Goal: Task Accomplishment & Management: Manage account settings

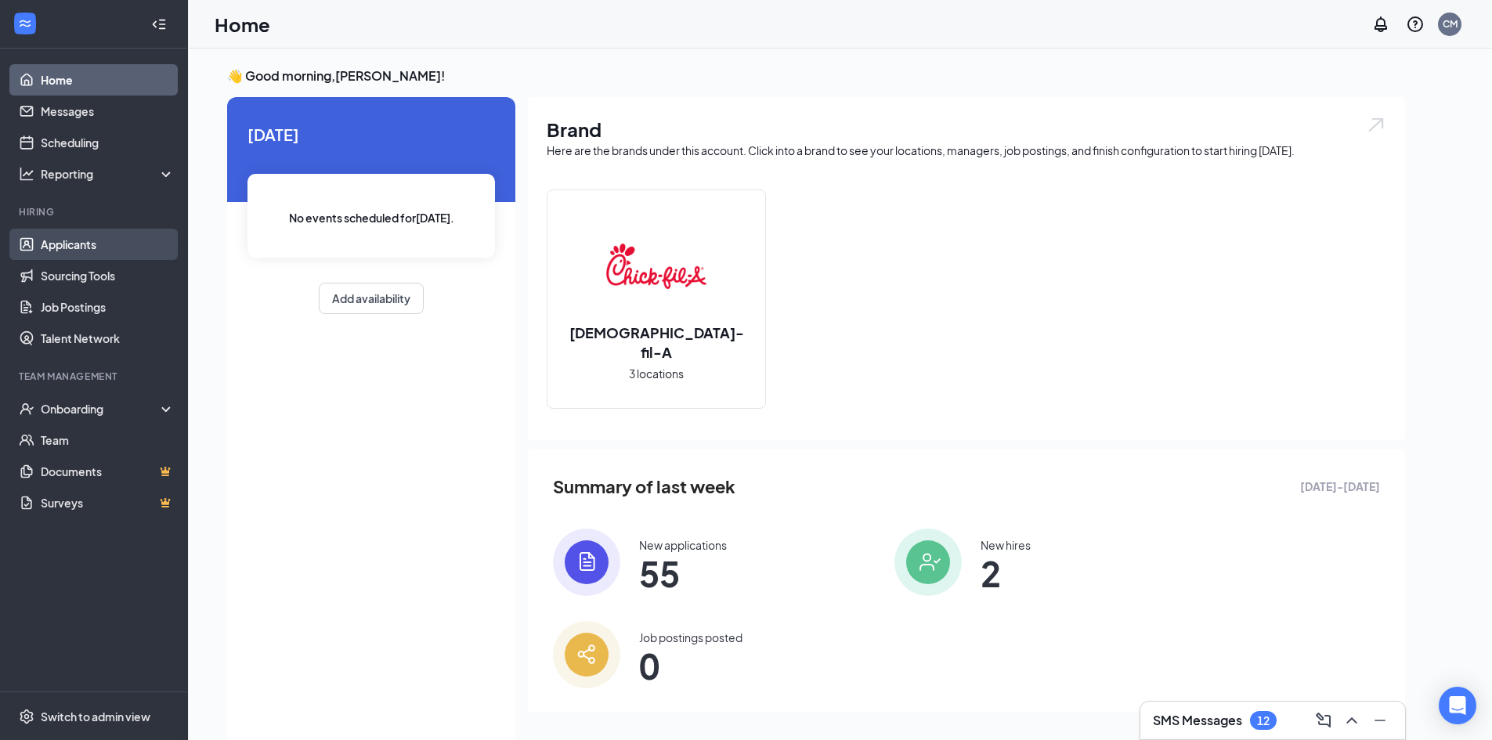
click at [104, 242] on link "Applicants" at bounding box center [108, 244] width 134 height 31
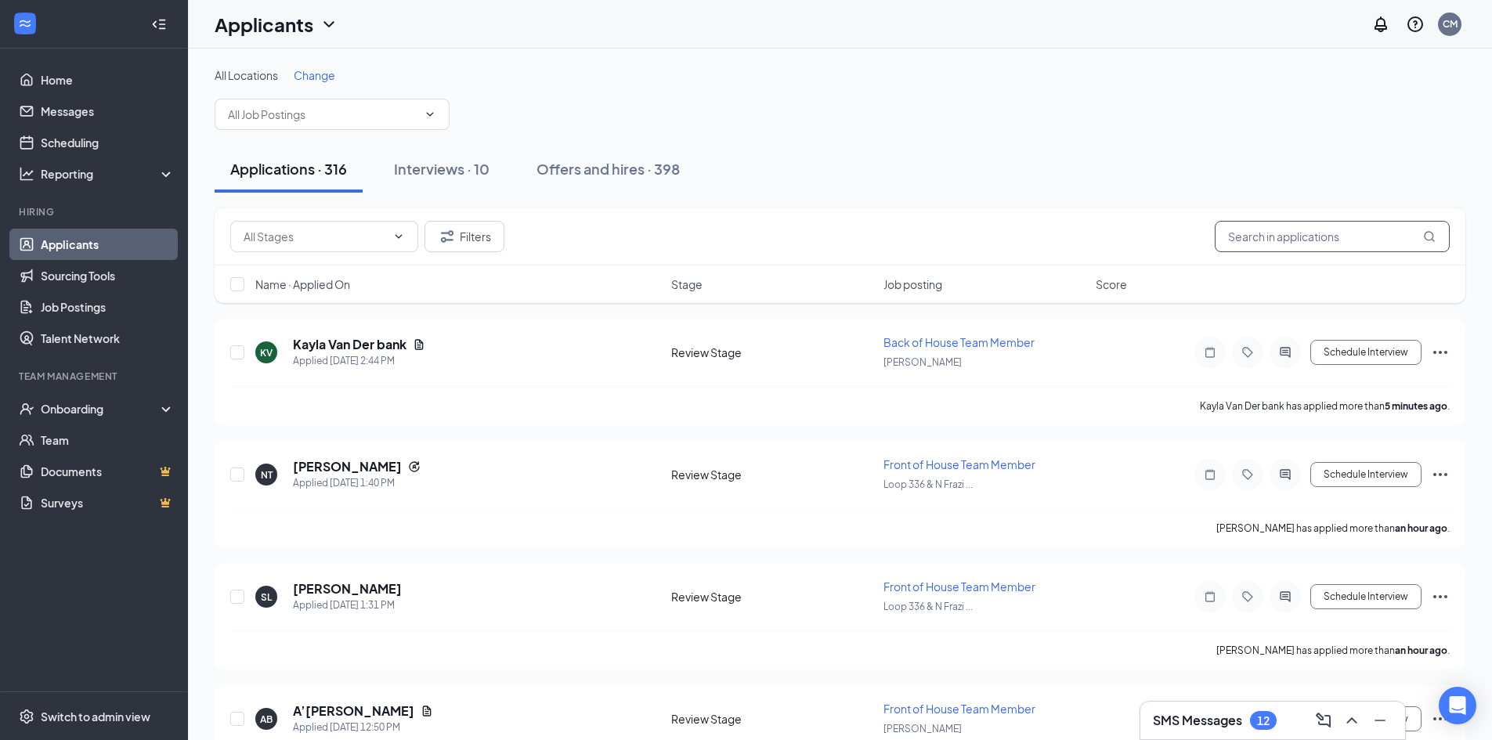
click at [1317, 238] on input "text" at bounding box center [1332, 236] width 235 height 31
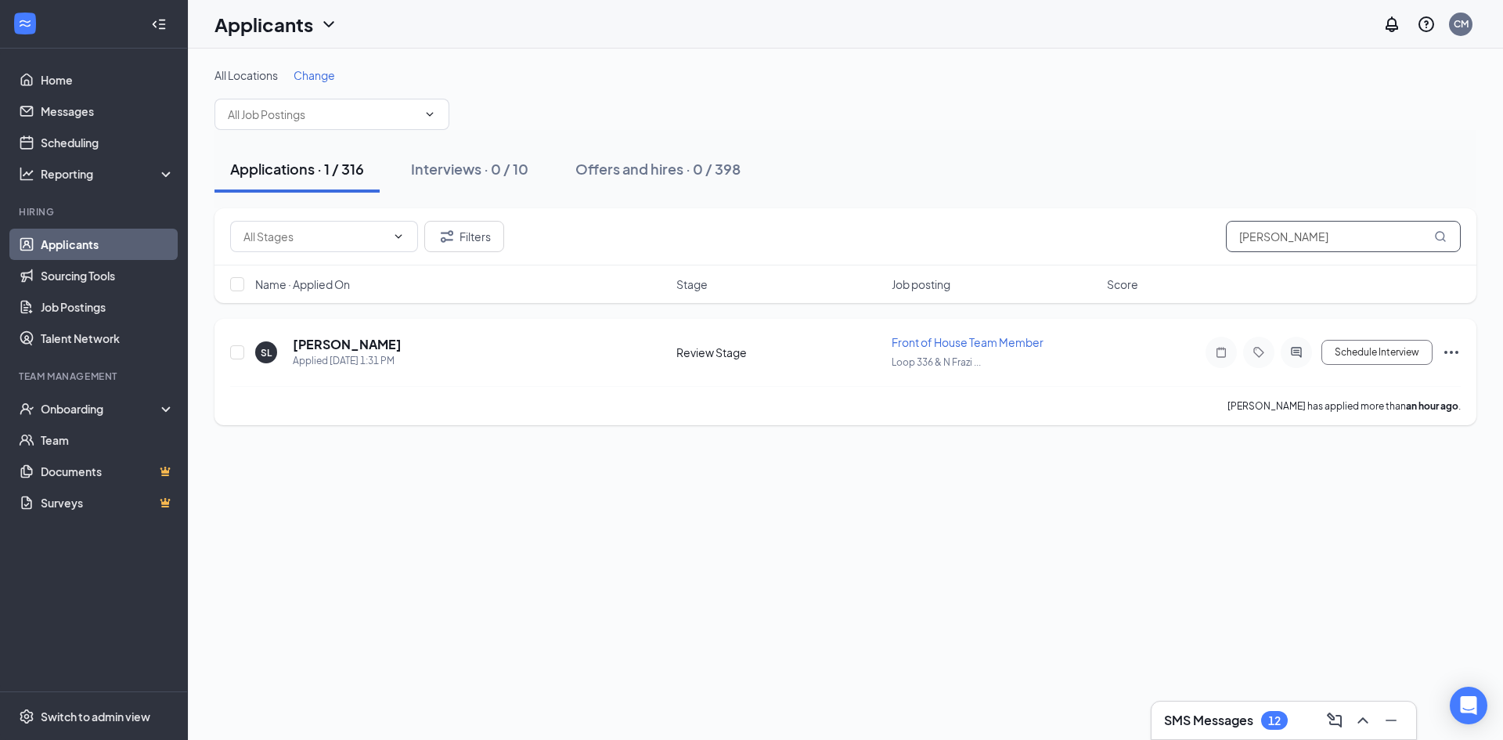
type input "[PERSON_NAME]"
click at [1457, 345] on icon "Ellipses" at bounding box center [1451, 352] width 19 height 19
click at [1369, 213] on p "Move to another position" at bounding box center [1381, 221] width 135 height 16
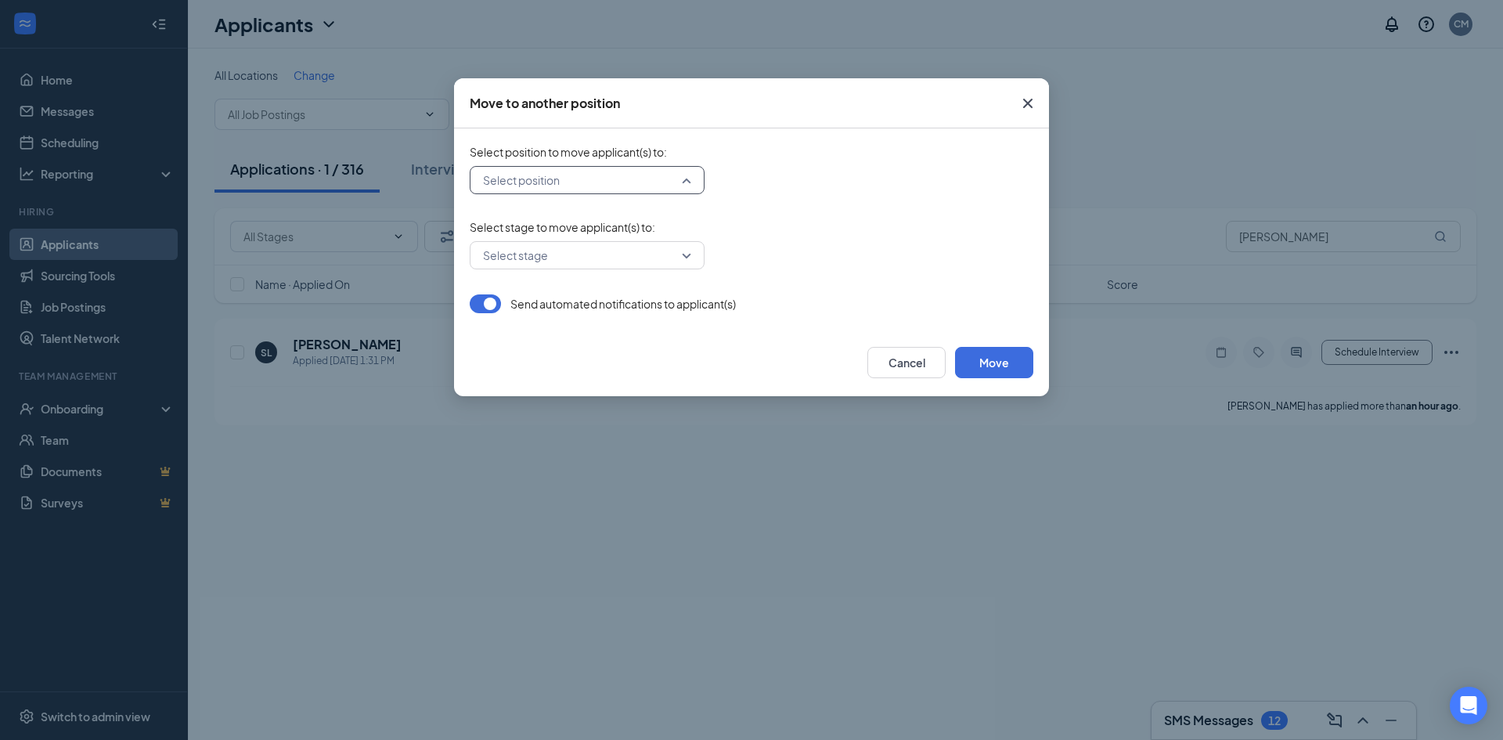
click at [603, 183] on input "search" at bounding box center [581, 180] width 205 height 27
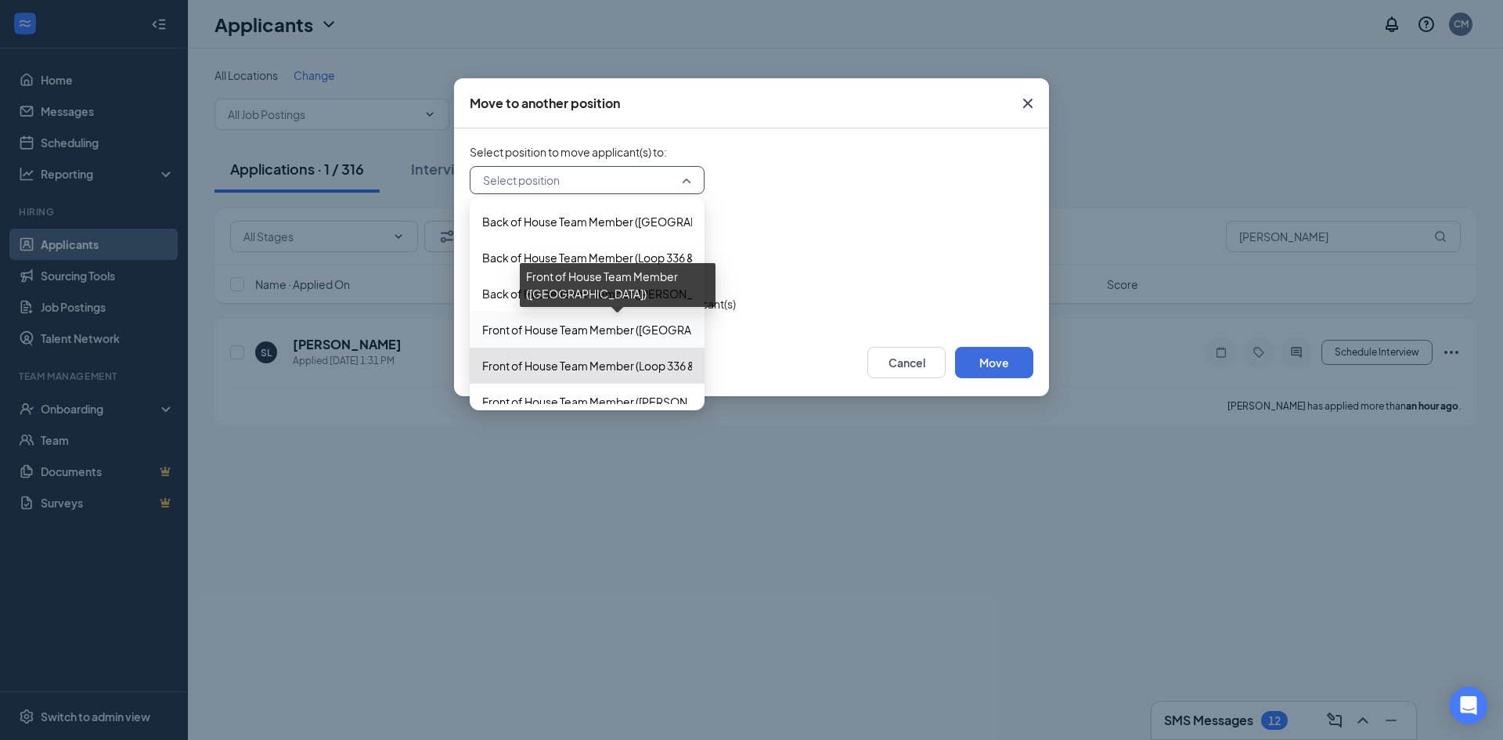
click at [623, 334] on span "Front of House Team Member ([GEOGRAPHIC_DATA])" at bounding box center [619, 329] width 274 height 17
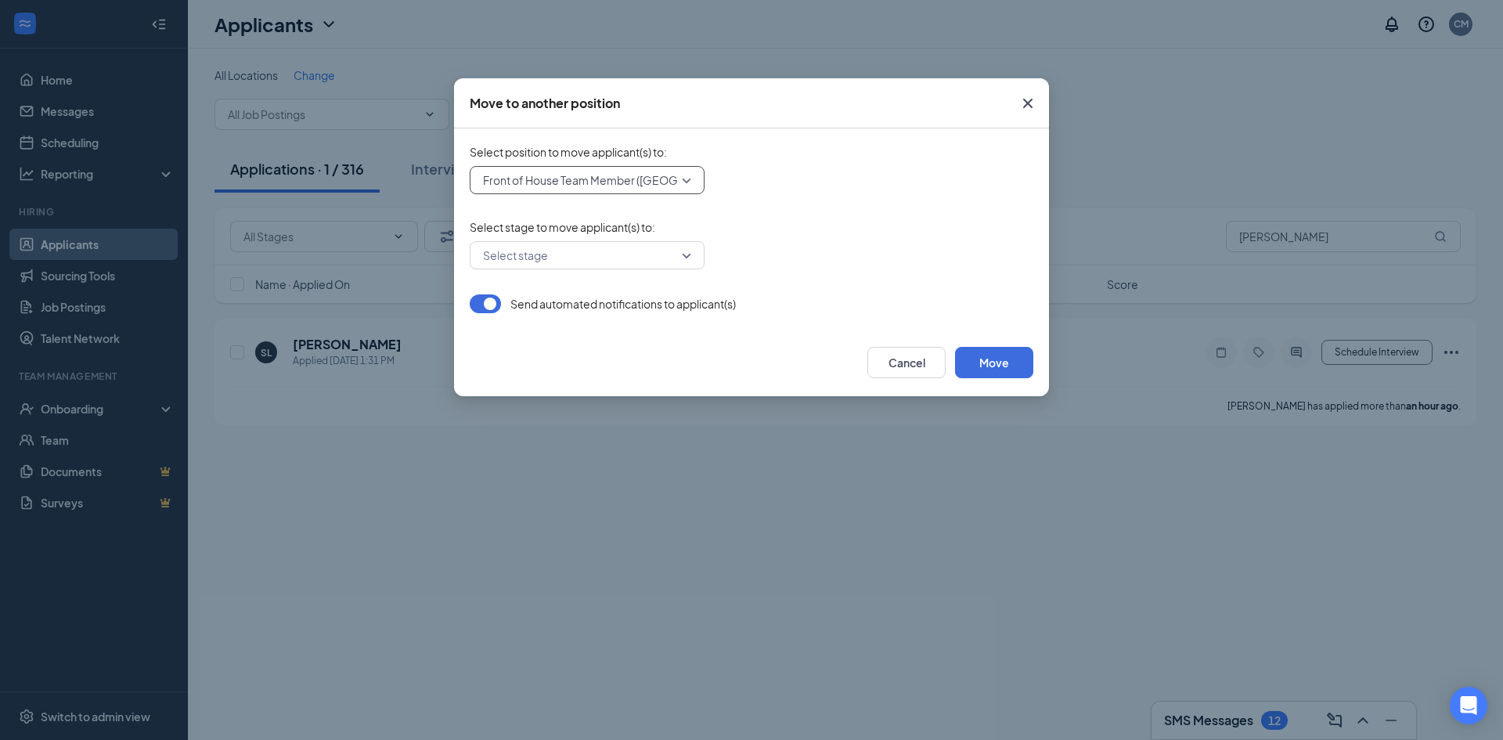
click at [571, 248] on input "search" at bounding box center [581, 255] width 205 height 27
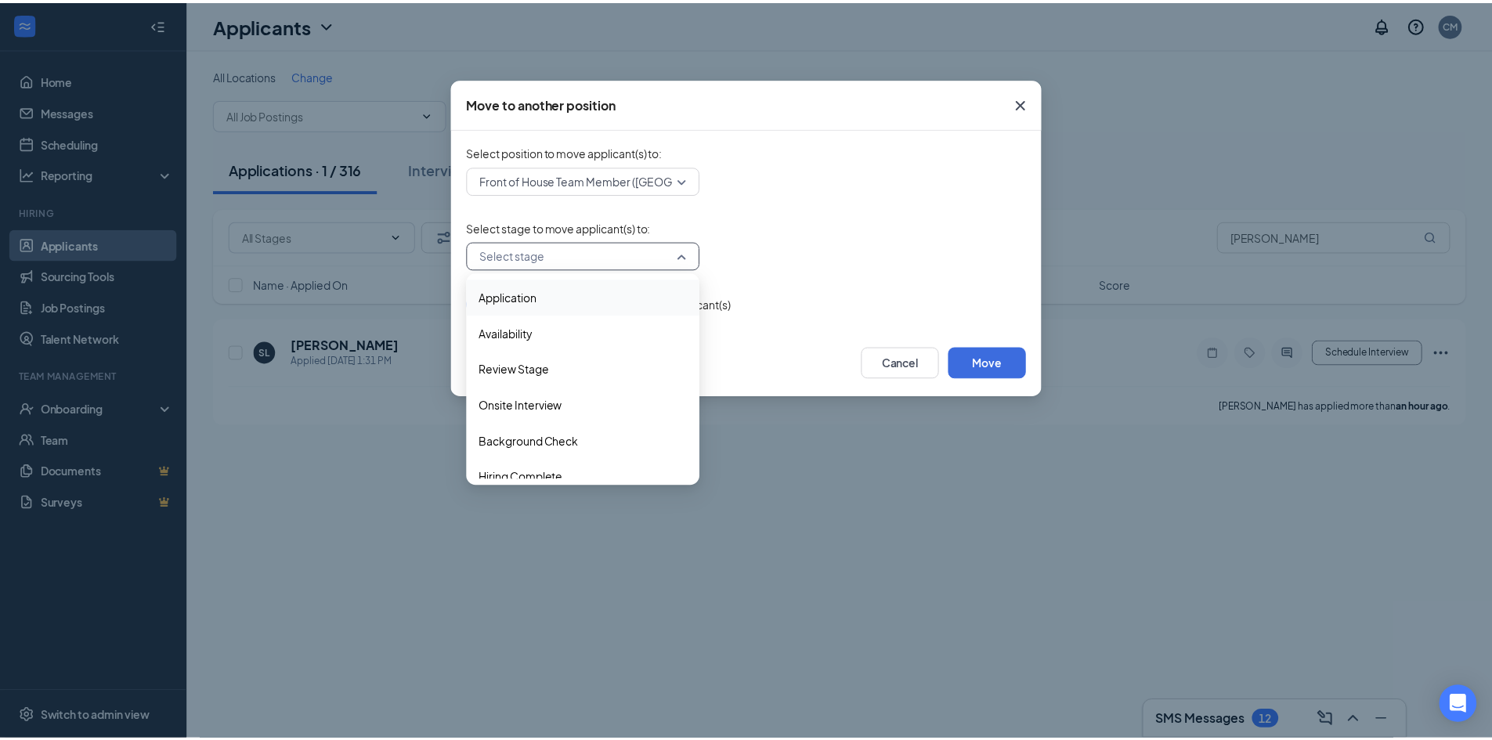
scroll to position [16, 0]
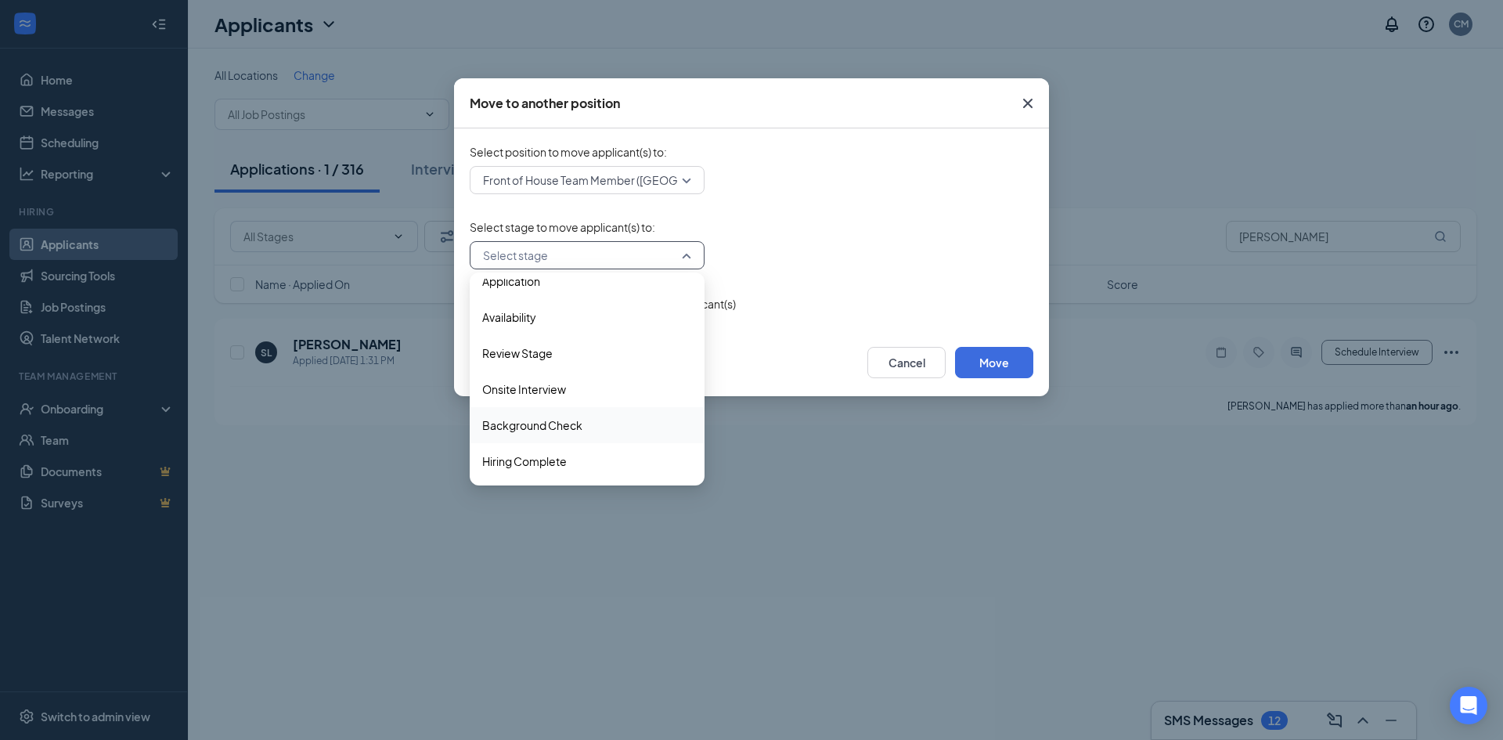
click at [569, 422] on span "Background Check" at bounding box center [532, 425] width 100 height 17
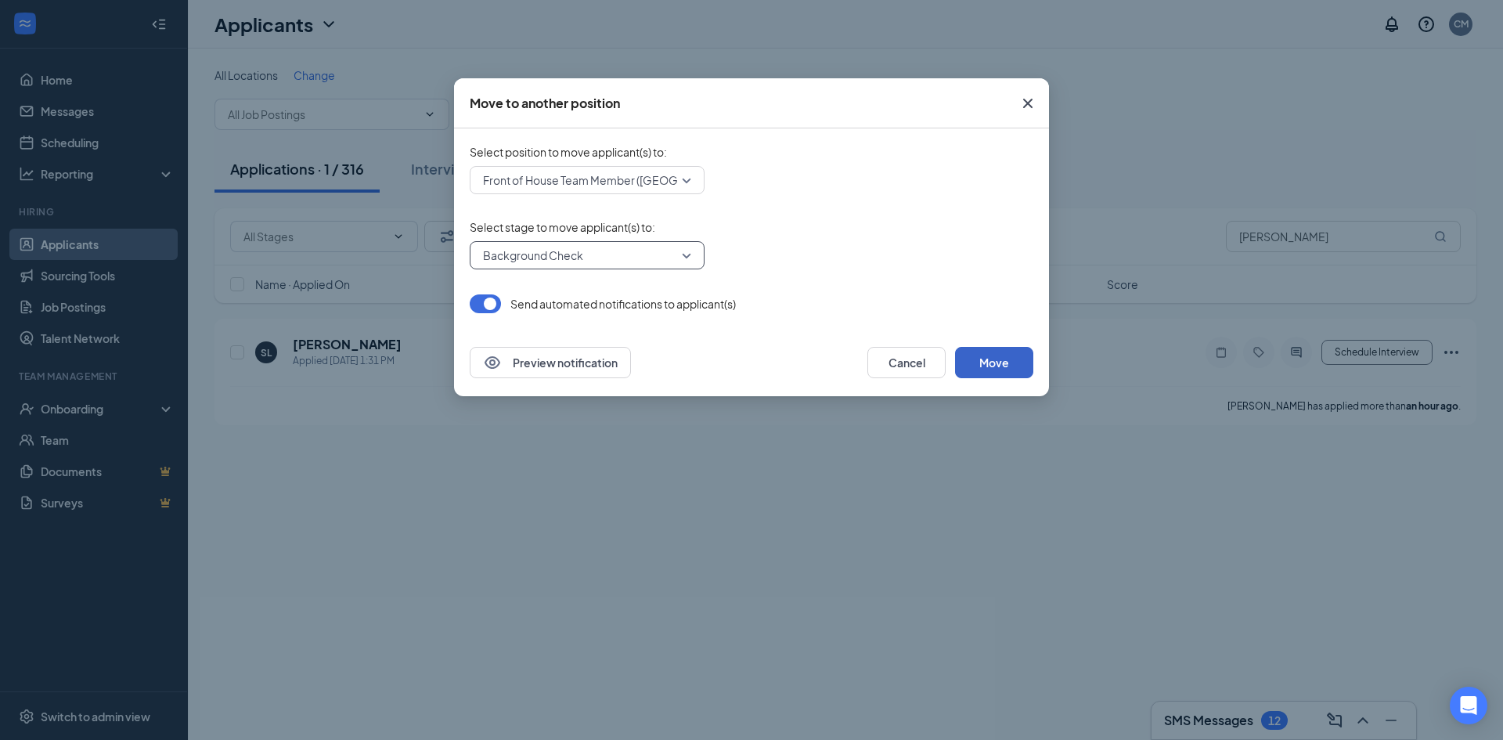
click at [1008, 366] on button "Move" at bounding box center [994, 362] width 78 height 31
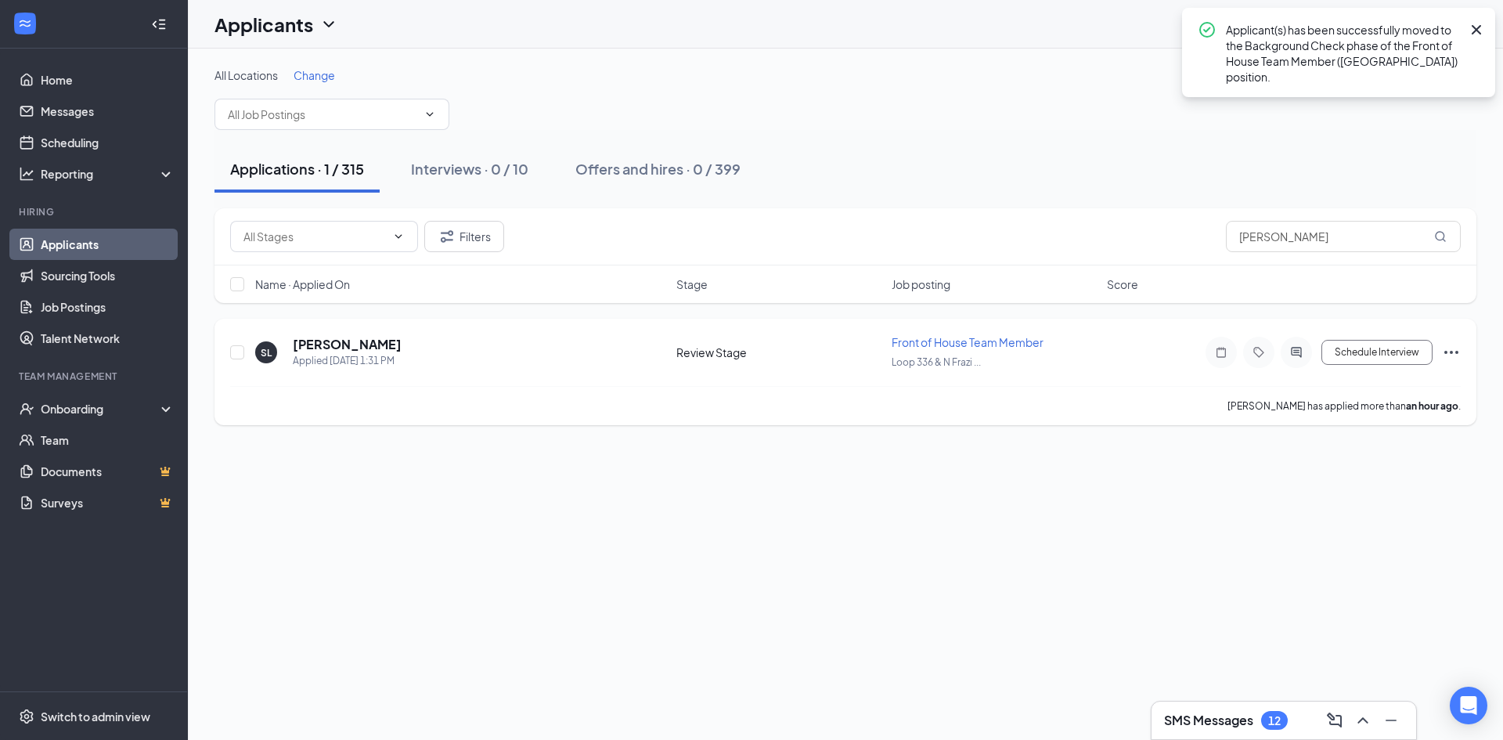
click at [1456, 348] on icon "Ellipses" at bounding box center [1451, 352] width 19 height 19
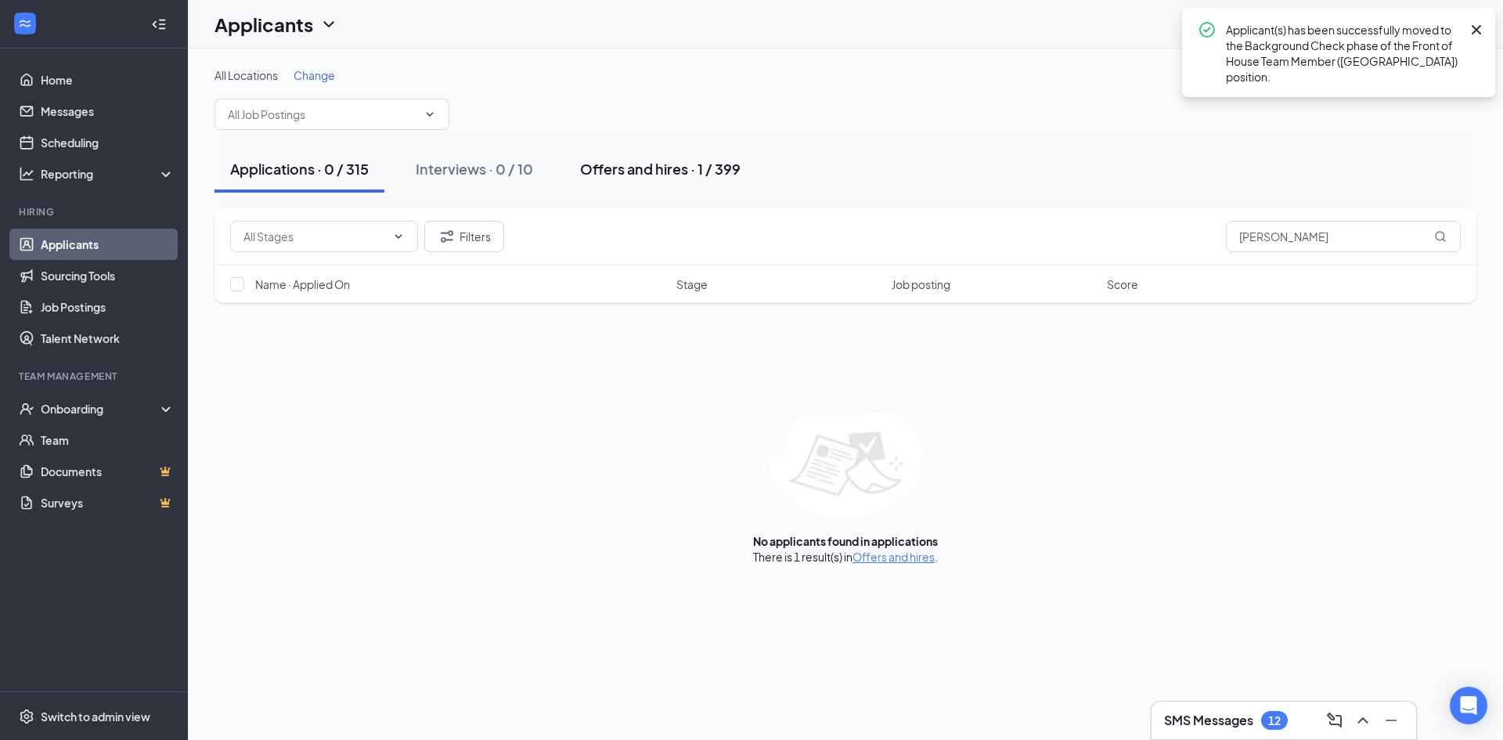
click at [632, 168] on div "Offers and hires · 1 / 399" at bounding box center [660, 169] width 161 height 20
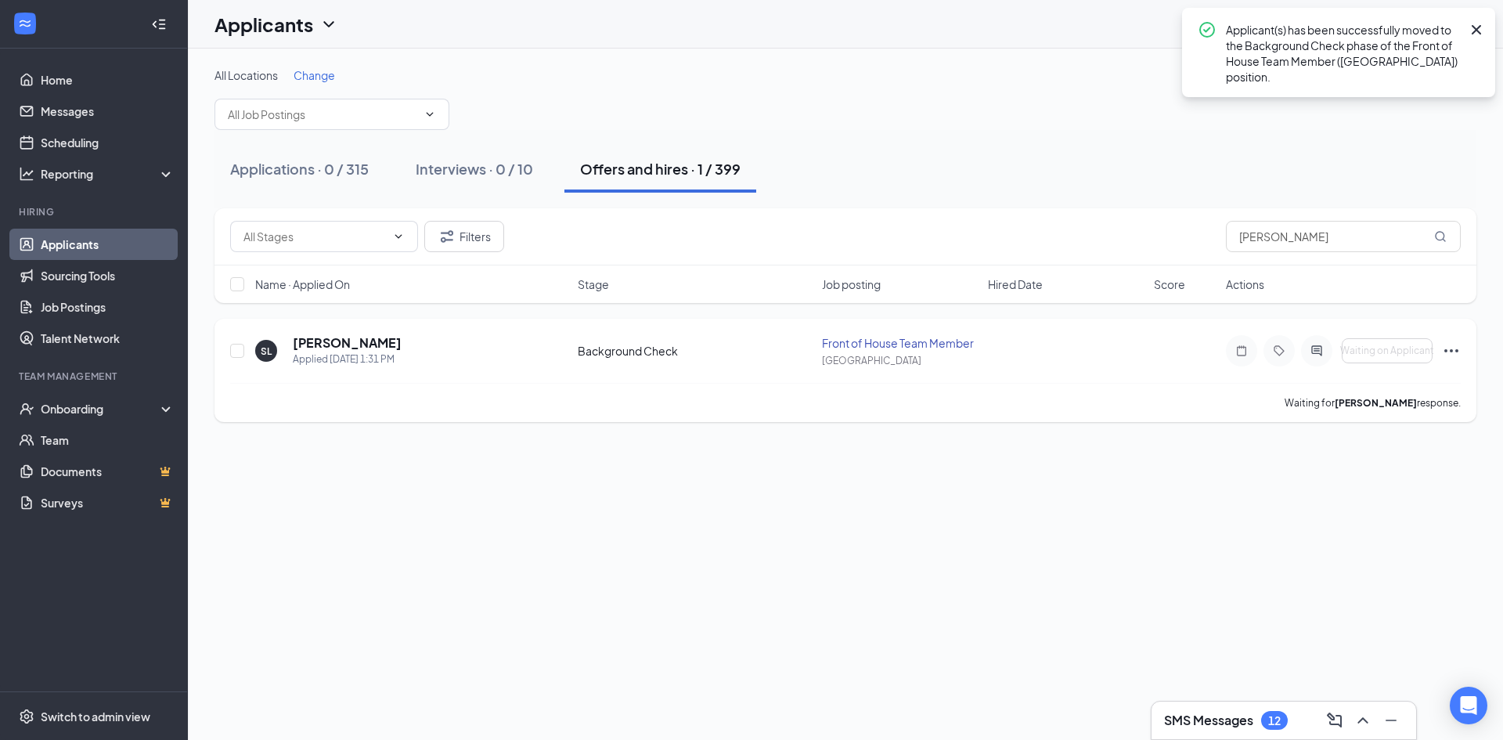
click at [1449, 350] on icon "Ellipses" at bounding box center [1451, 350] width 19 height 19
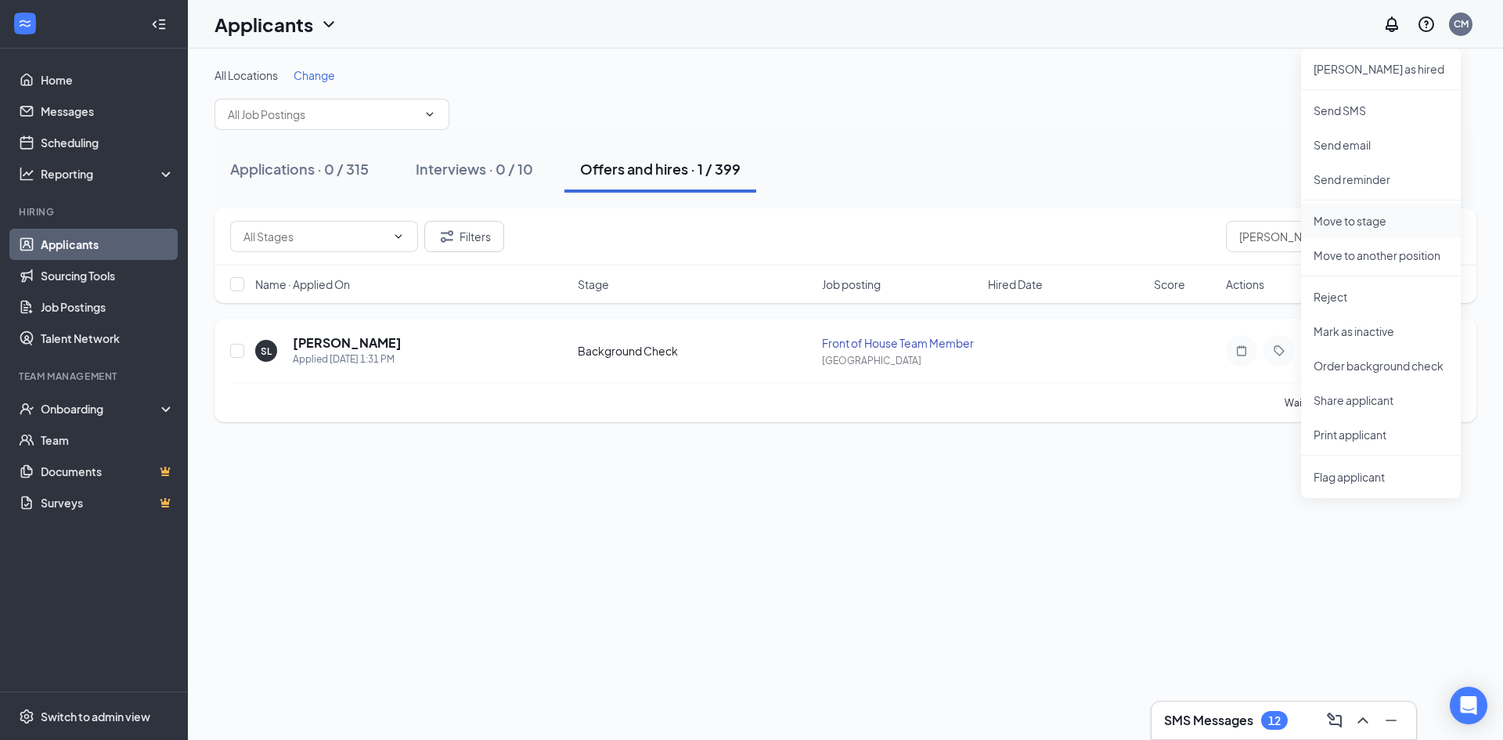
click at [1369, 227] on p "Move to stage" at bounding box center [1381, 221] width 135 height 16
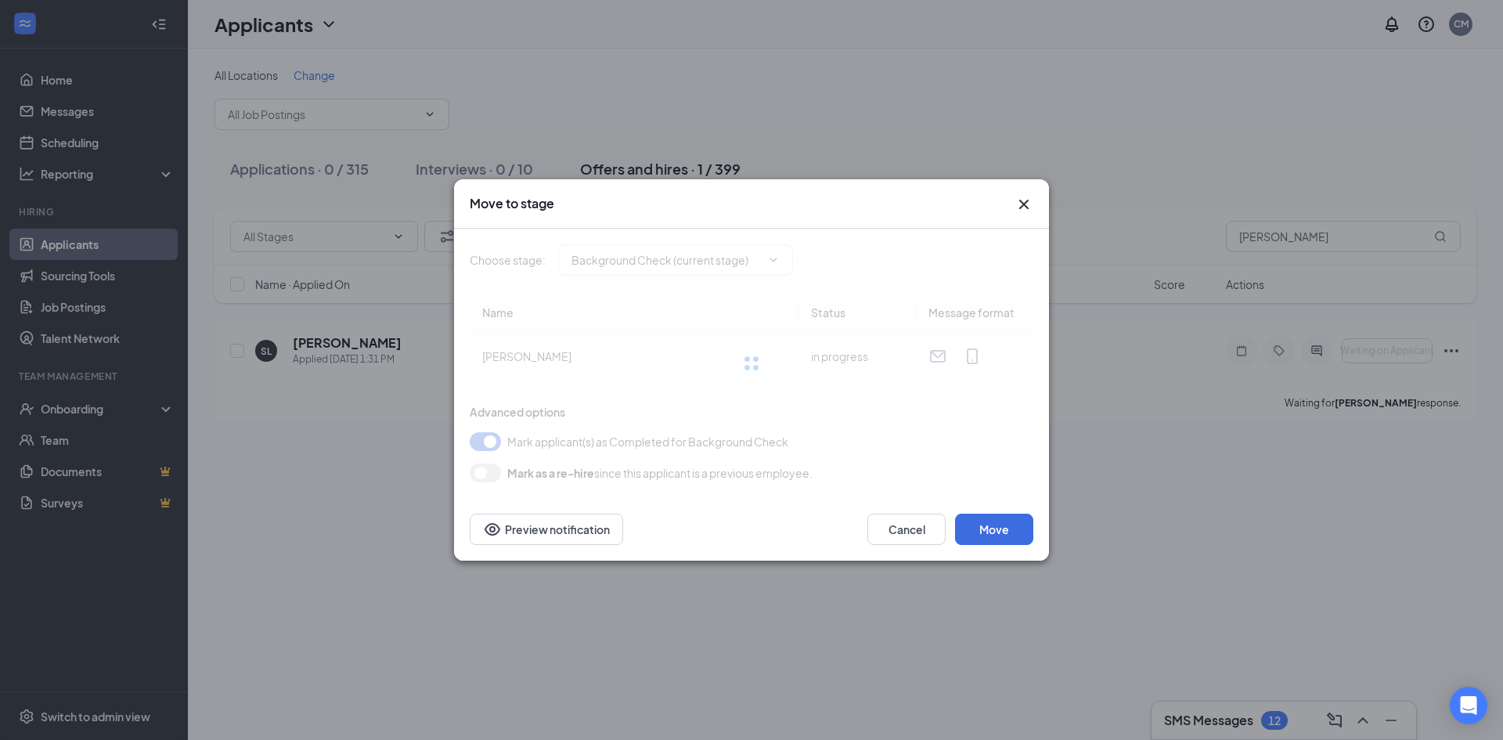
type input "Hiring Complete (final stage)"
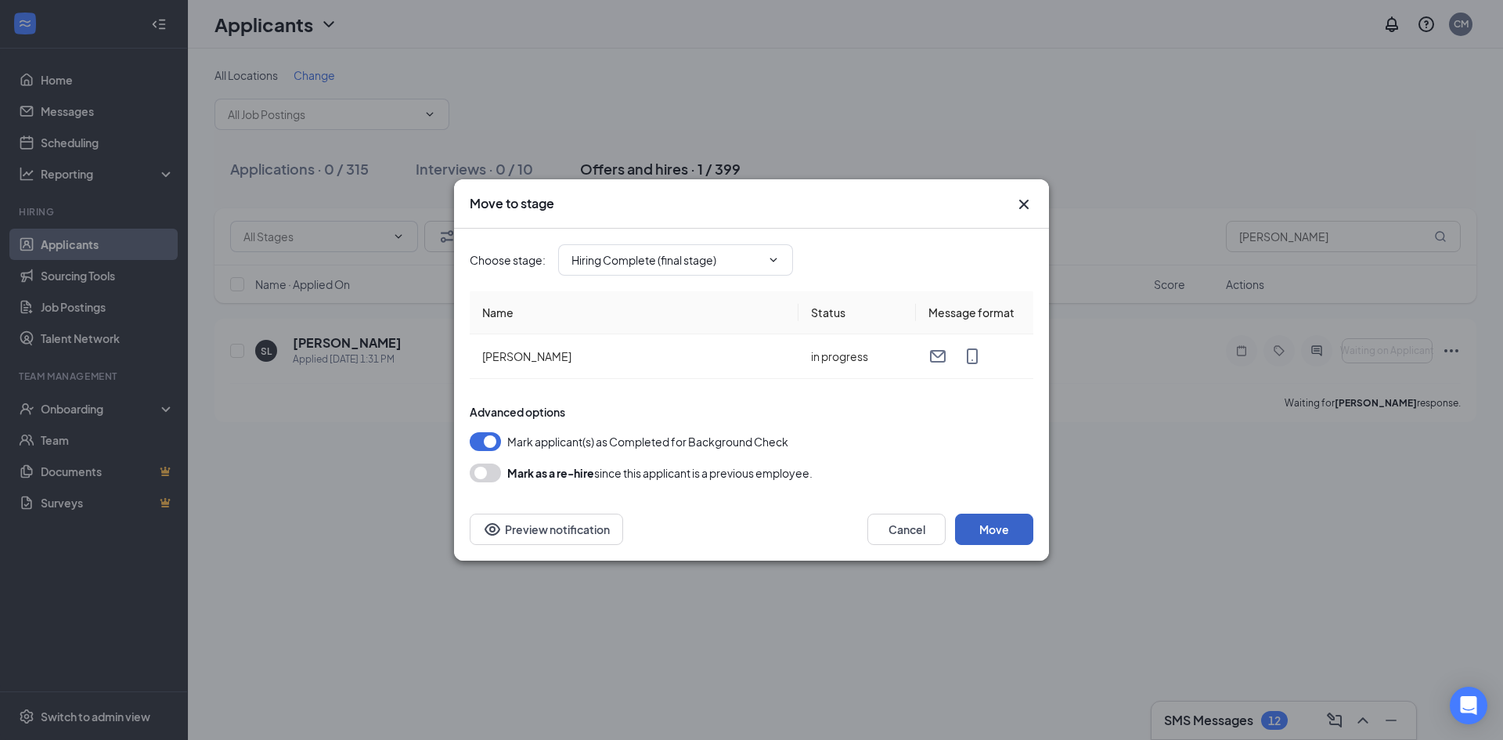
click at [994, 529] on button "Move" at bounding box center [994, 529] width 78 height 31
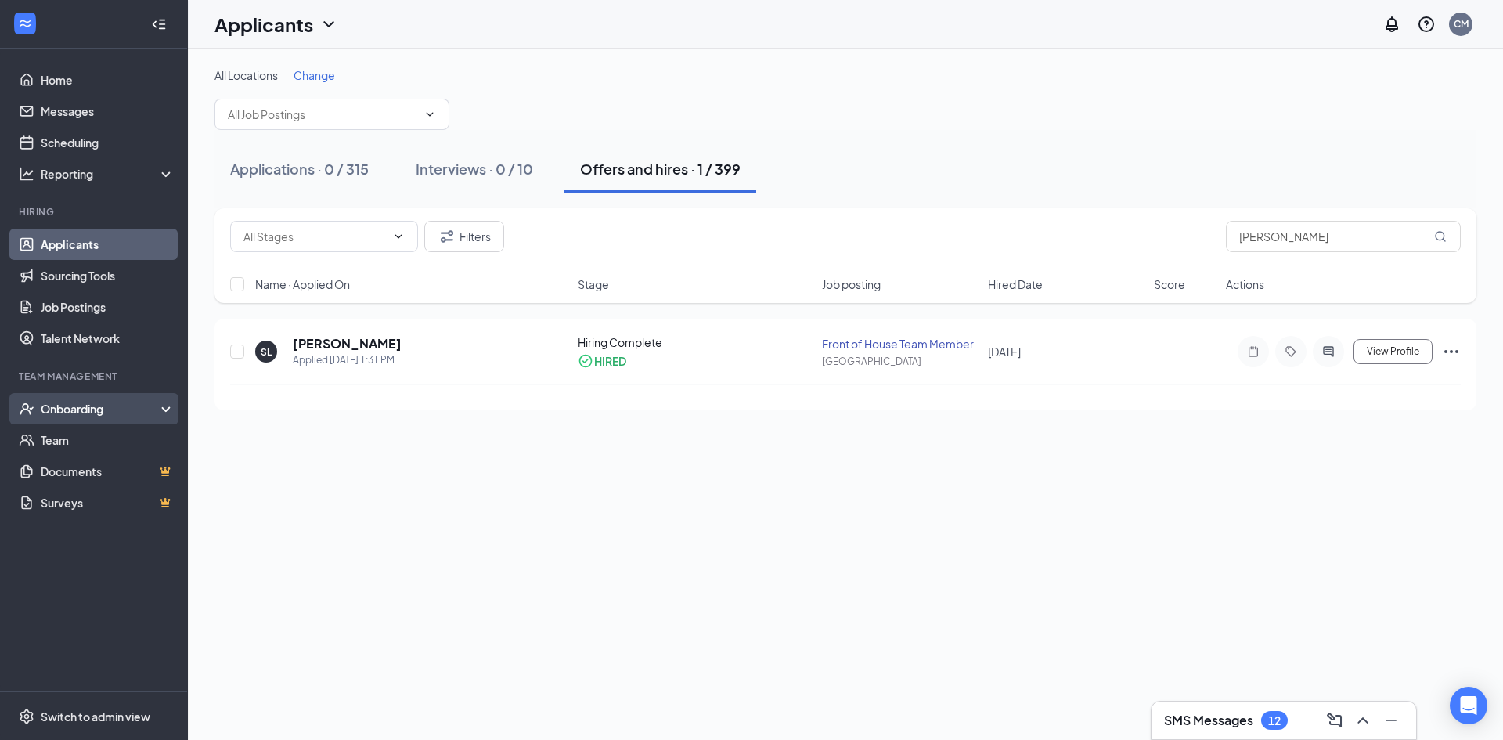
click at [74, 409] on div "Onboarding" at bounding box center [101, 409] width 121 height 16
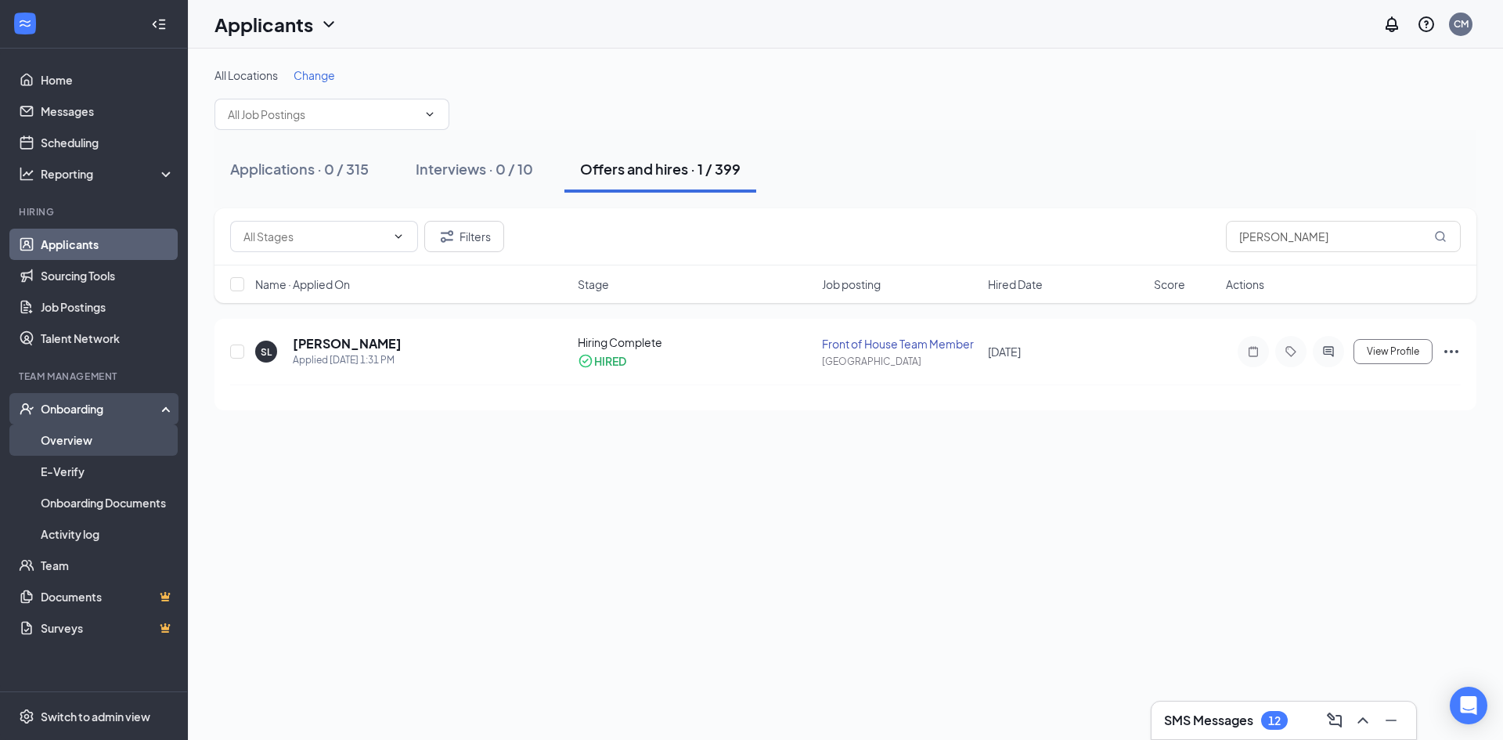
click at [88, 447] on link "Overview" at bounding box center [108, 439] width 134 height 31
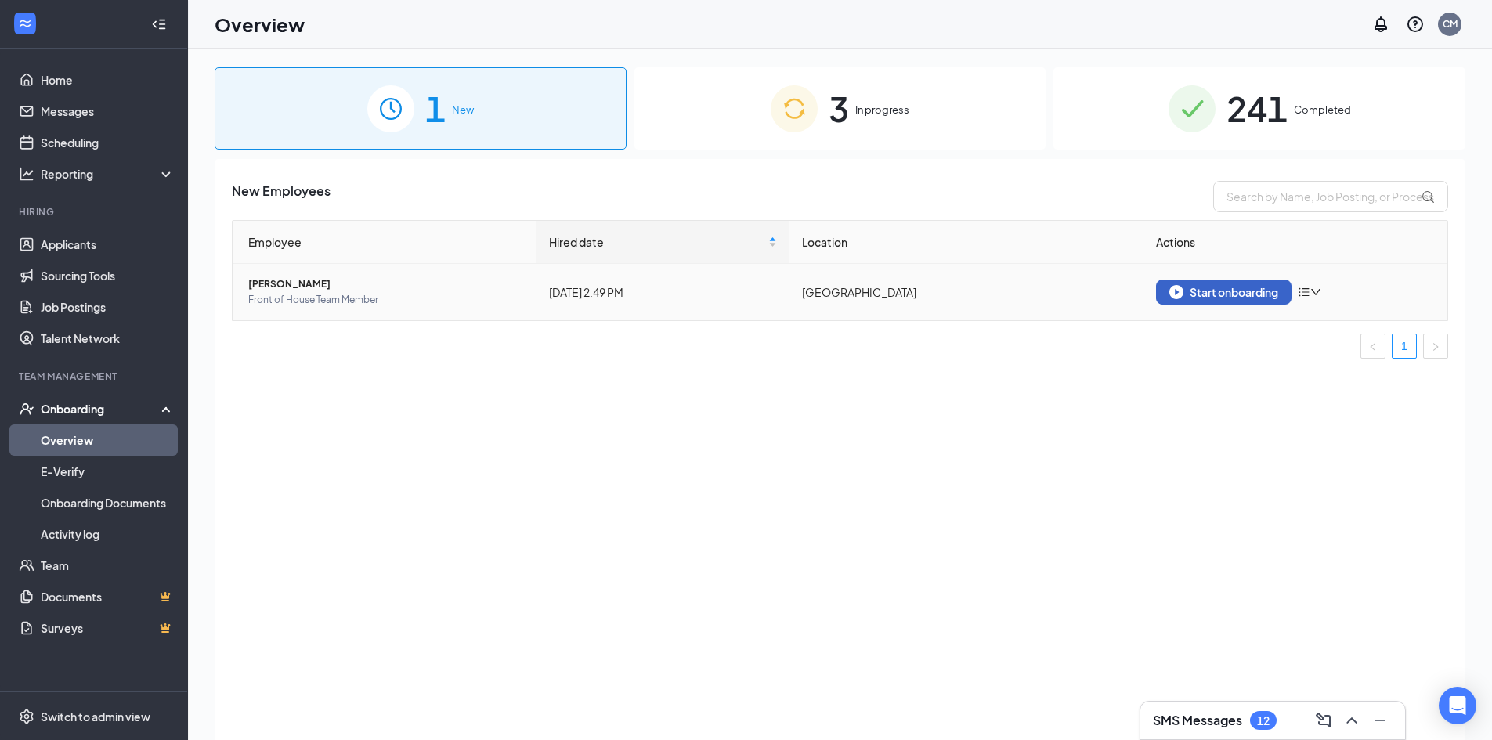
click at [1244, 285] on div "Start onboarding" at bounding box center [1223, 292] width 109 height 14
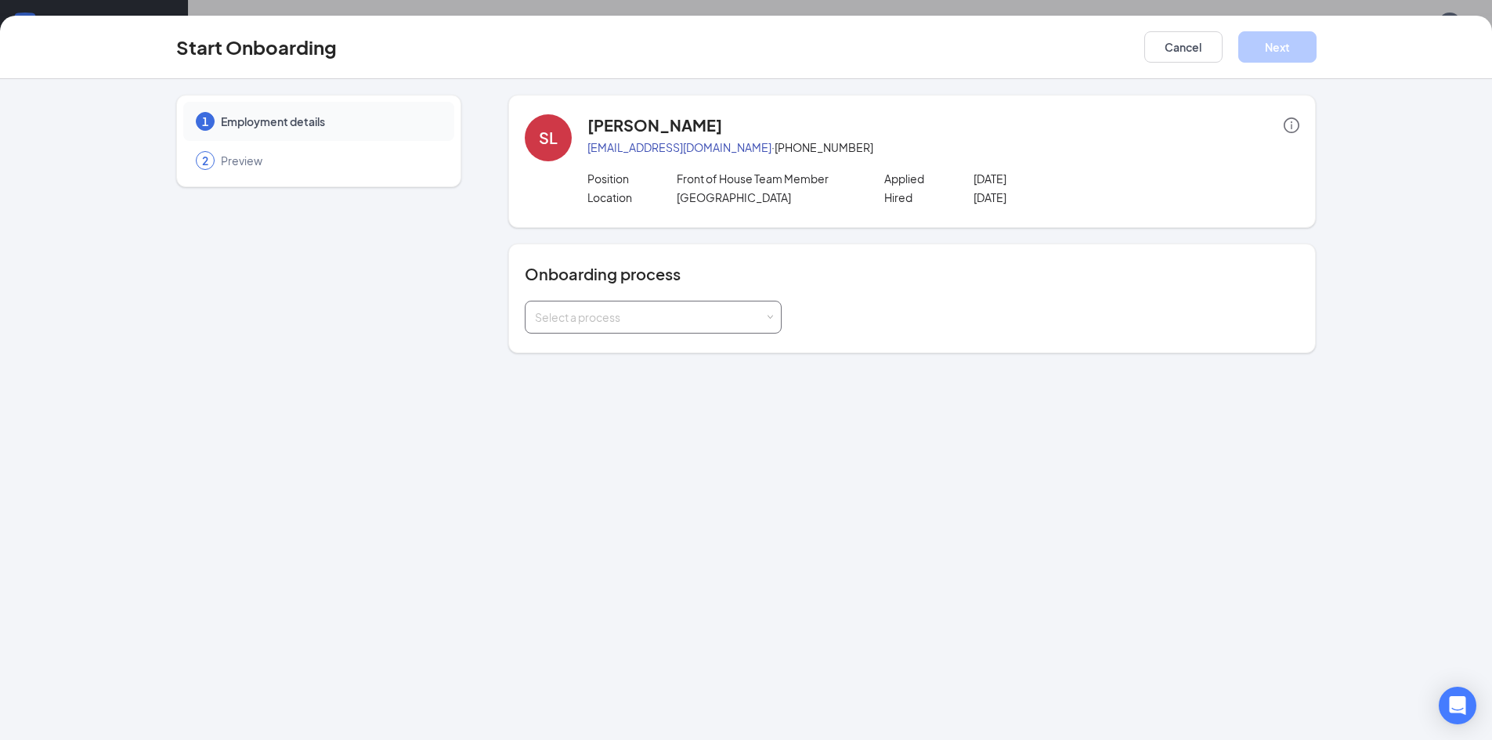
click at [683, 311] on div "Select a process" at bounding box center [649, 317] width 229 height 16
click at [680, 352] on li "Team Member Onboarding" at bounding box center [653, 351] width 257 height 28
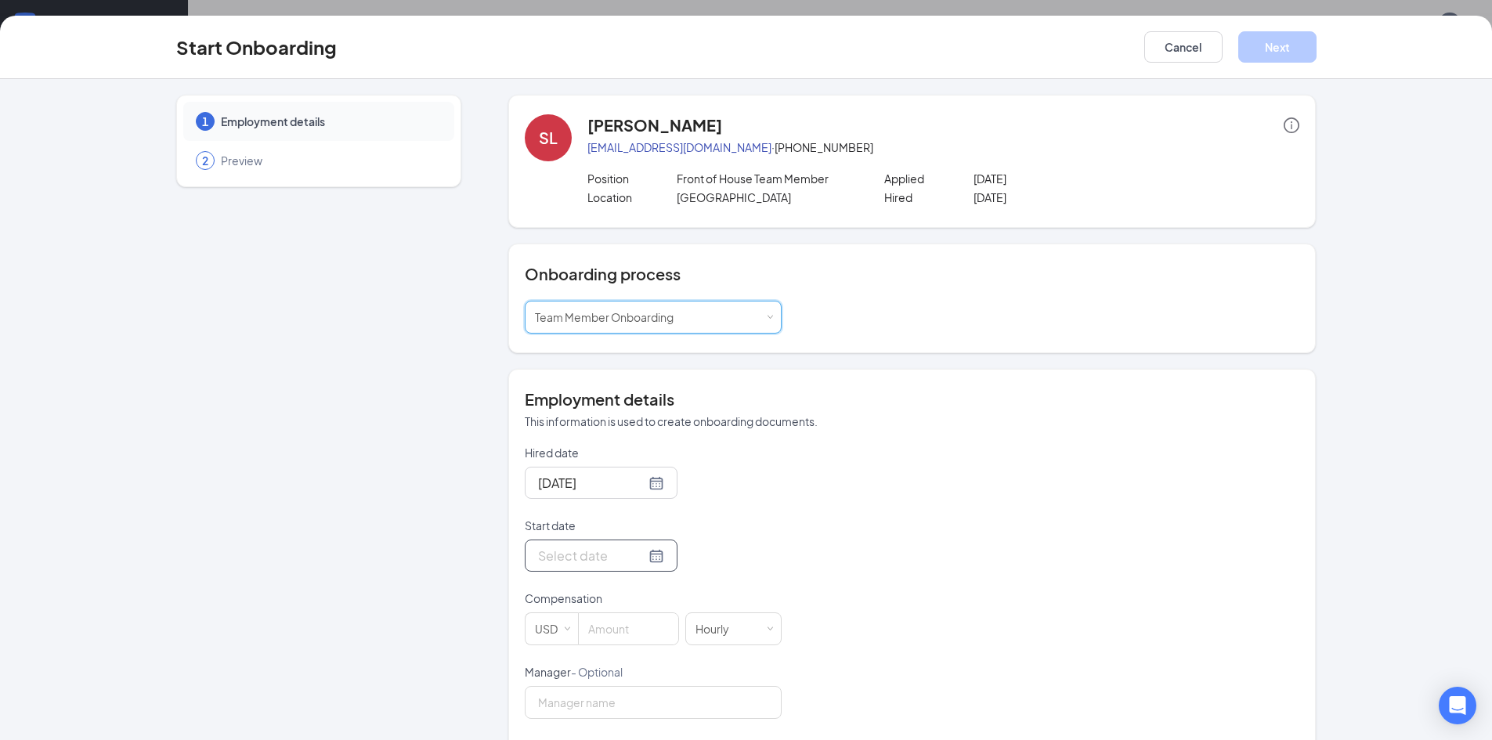
click at [636, 555] on div at bounding box center [601, 556] width 126 height 20
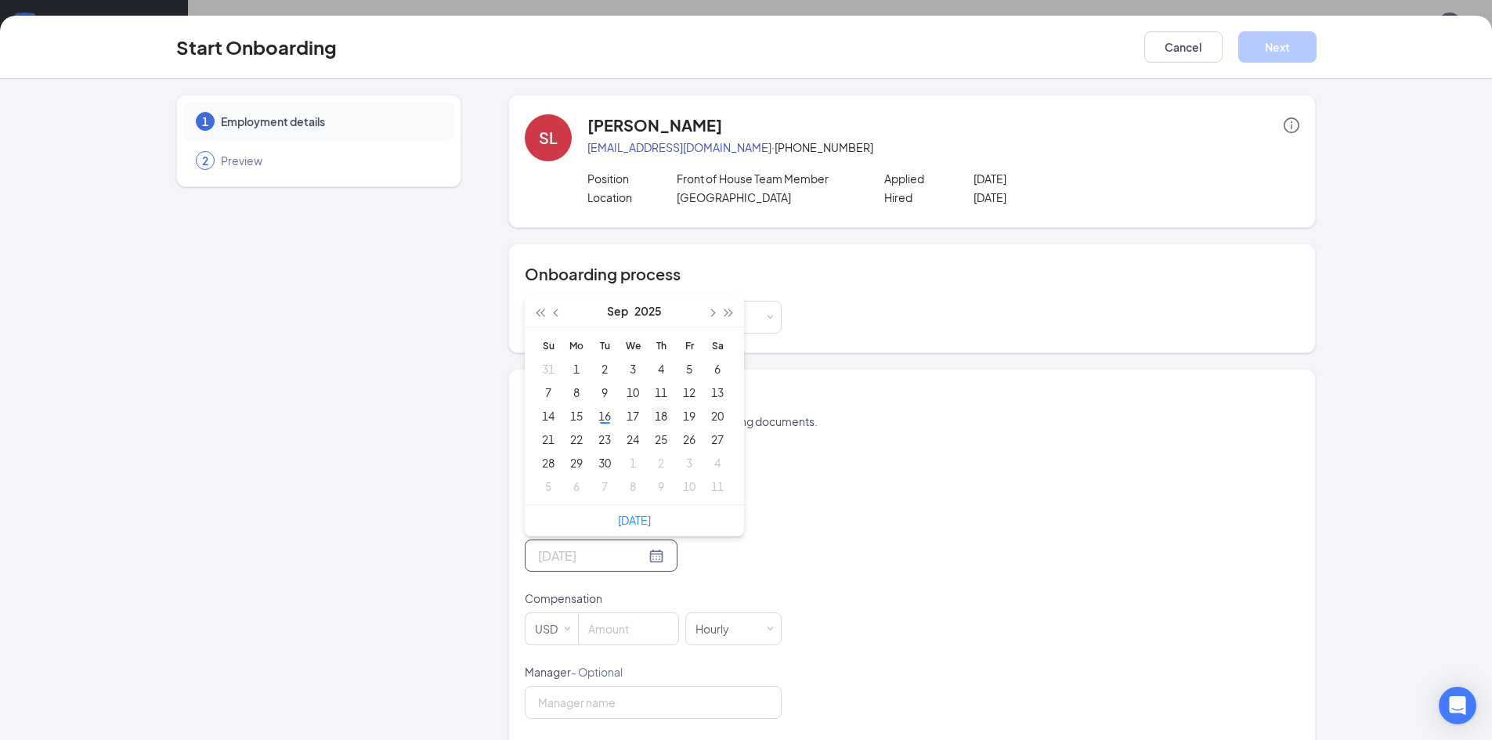
type input "[DATE]"
click at [652, 414] on div "18" at bounding box center [661, 415] width 19 height 19
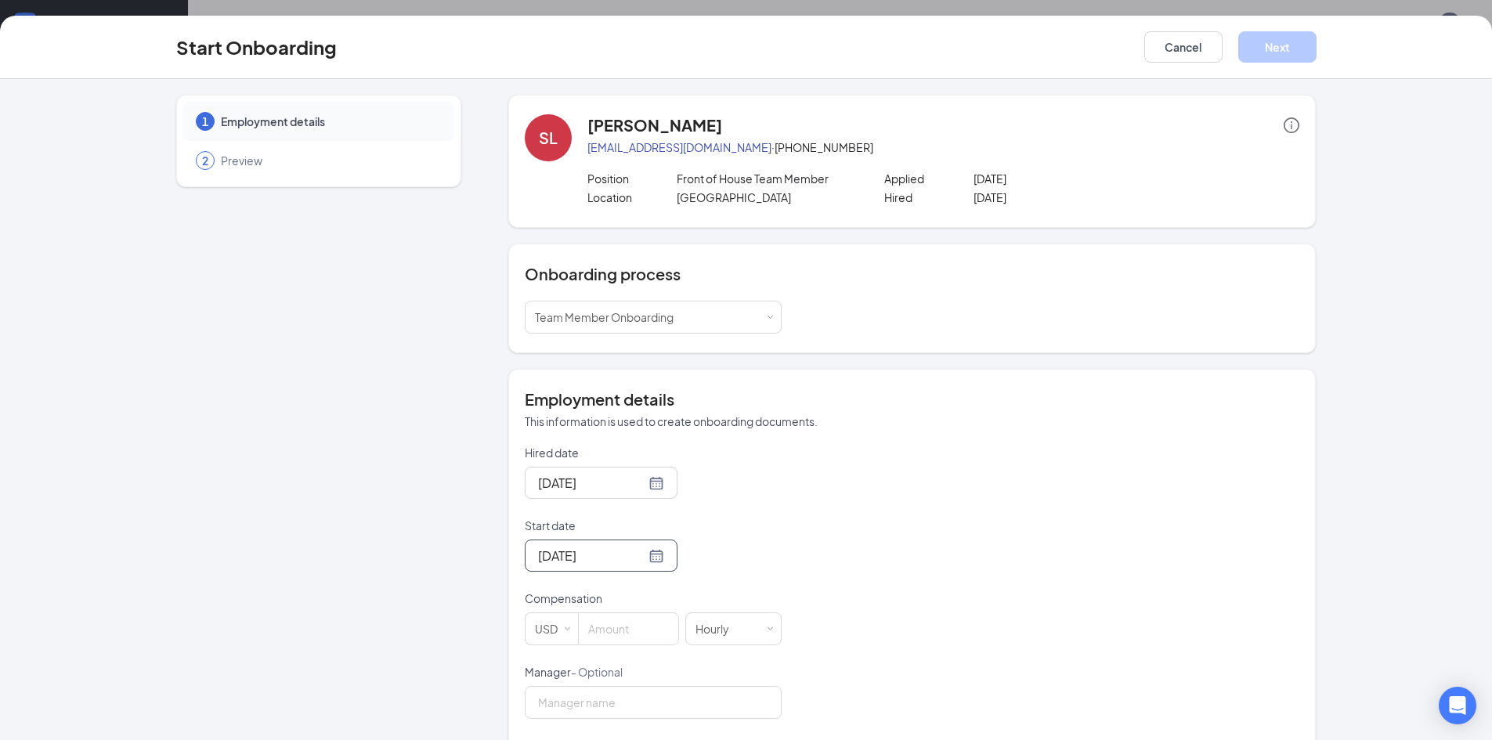
click at [869, 532] on div "Hired date [DATE] Start date [DATE] [DATE] Su Mo Tu We Th Fr Sa 31 1 2 3 4 5 6 …" at bounding box center [912, 701] width 774 height 512
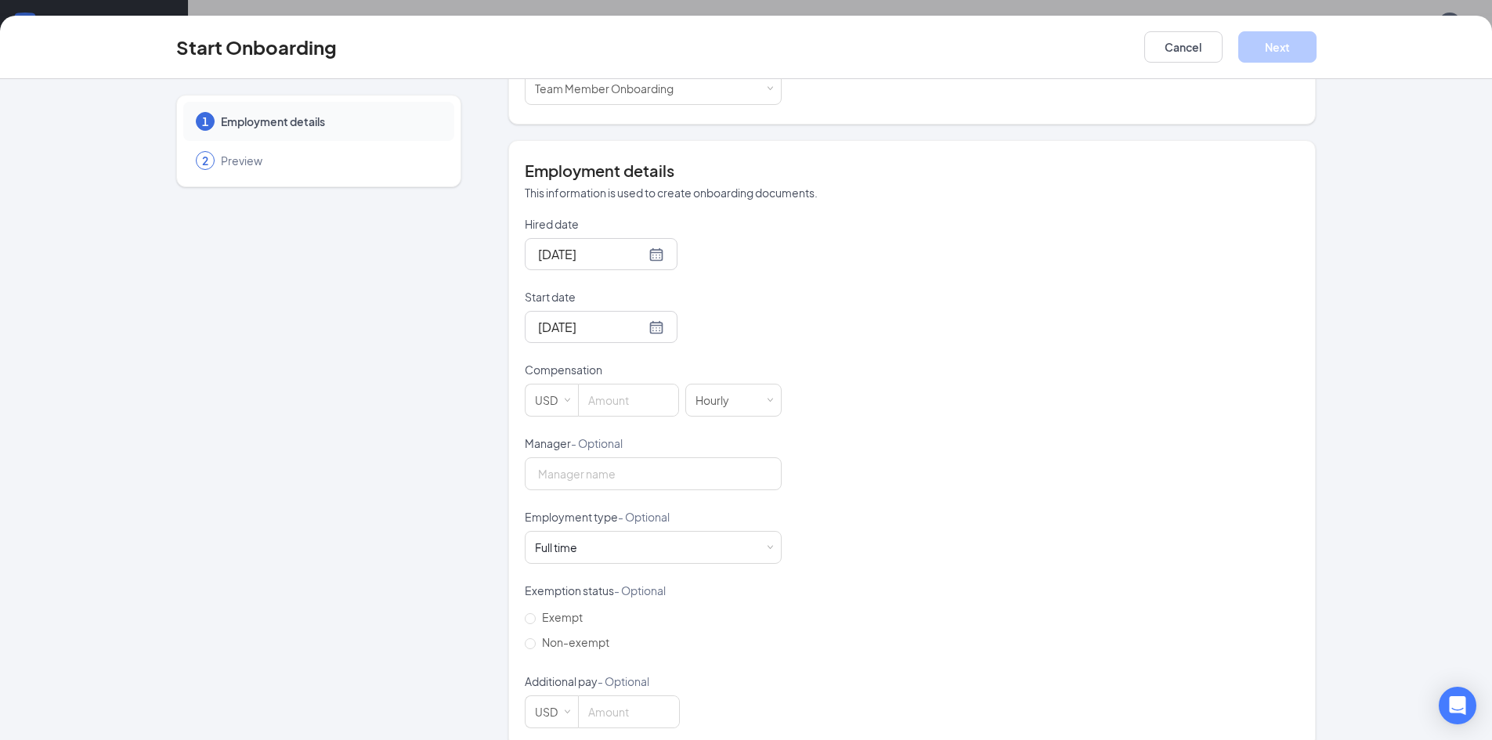
scroll to position [235, 0]
click at [618, 389] on input at bounding box center [628, 393] width 99 height 31
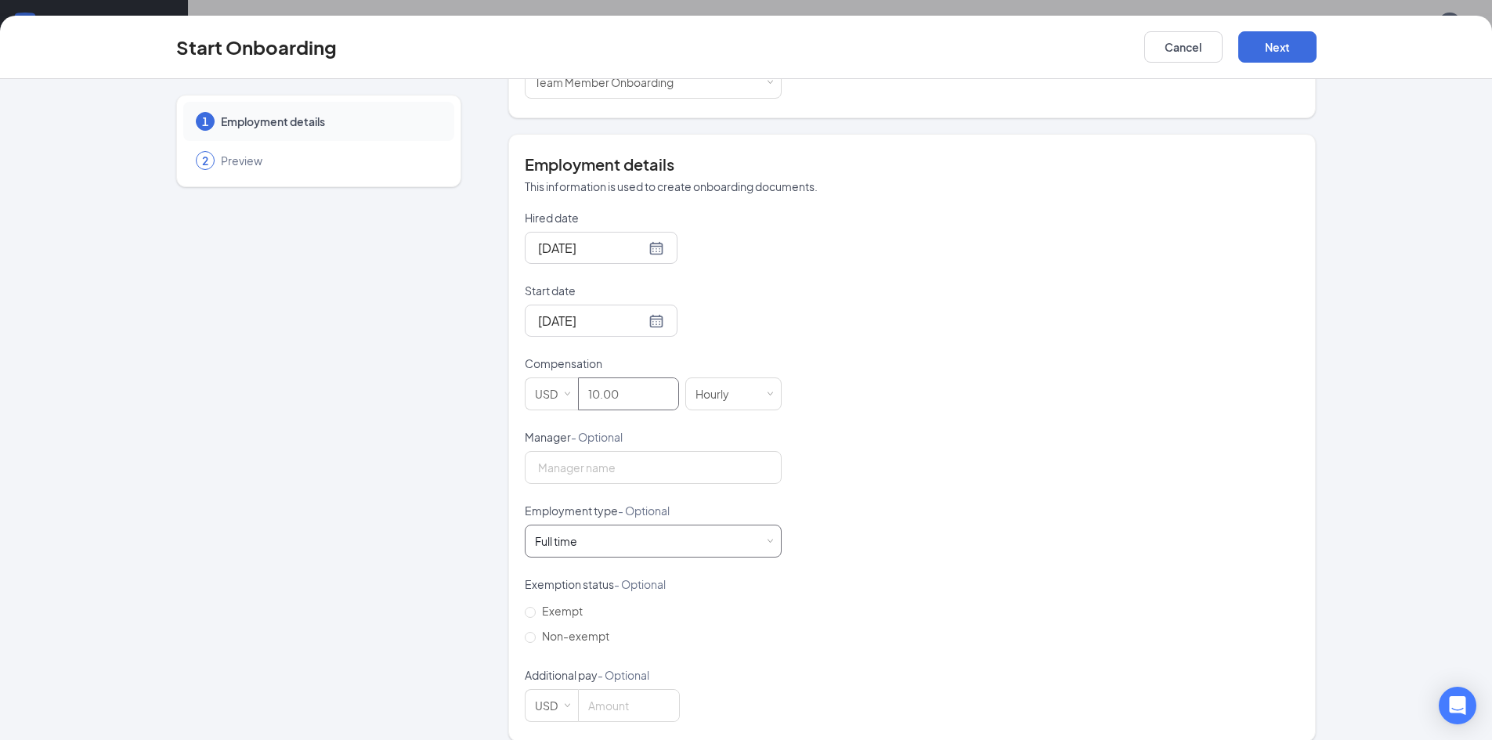
type input "10"
drag, startPoint x: 601, startPoint y: 533, endPoint x: 584, endPoint y: 536, distance: 16.7
click at [600, 533] on div "Full time Works 30+ hours per week and is reasonably expected to work" at bounding box center [653, 540] width 236 height 31
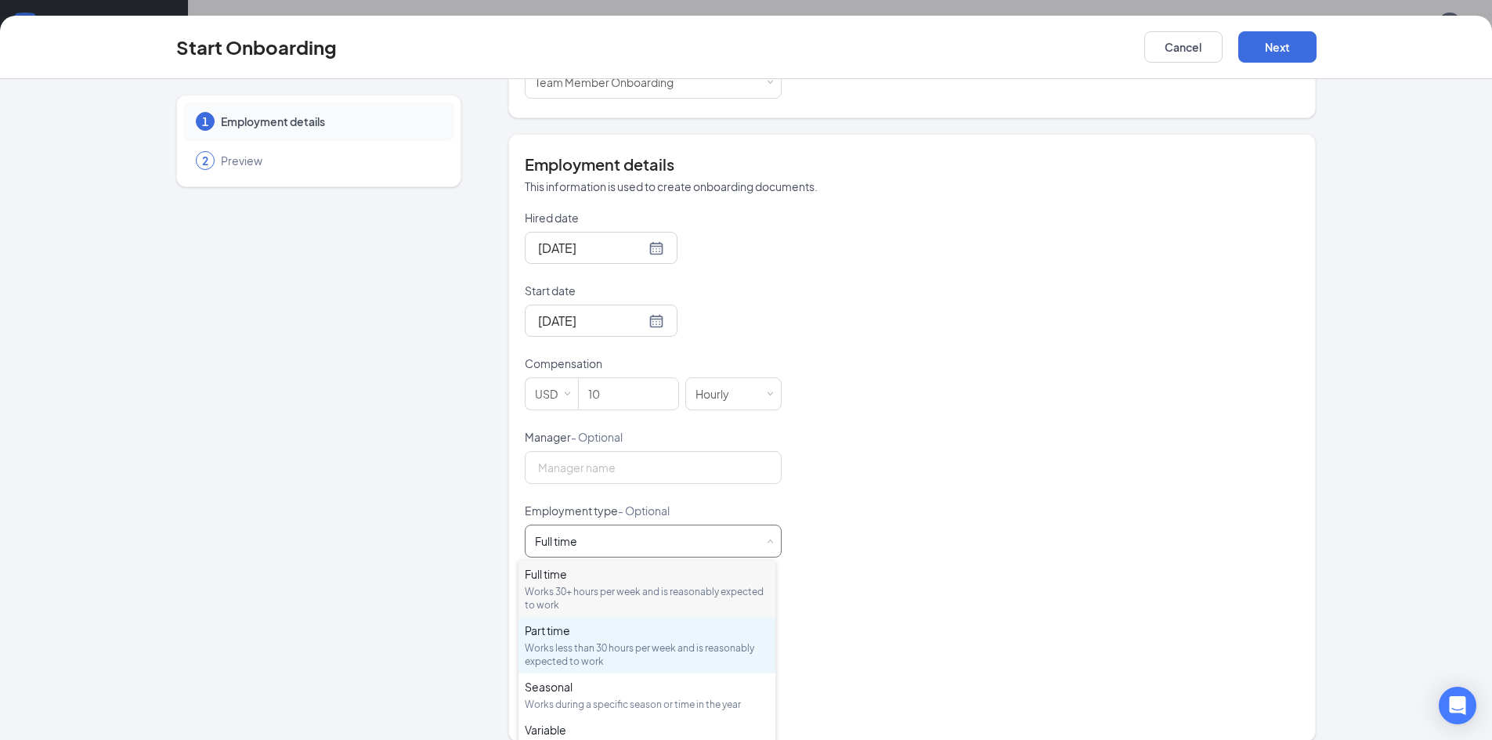
click at [619, 640] on div "Part time Works less than 30 hours per week and is reasonably expected to work" at bounding box center [647, 645] width 244 height 45
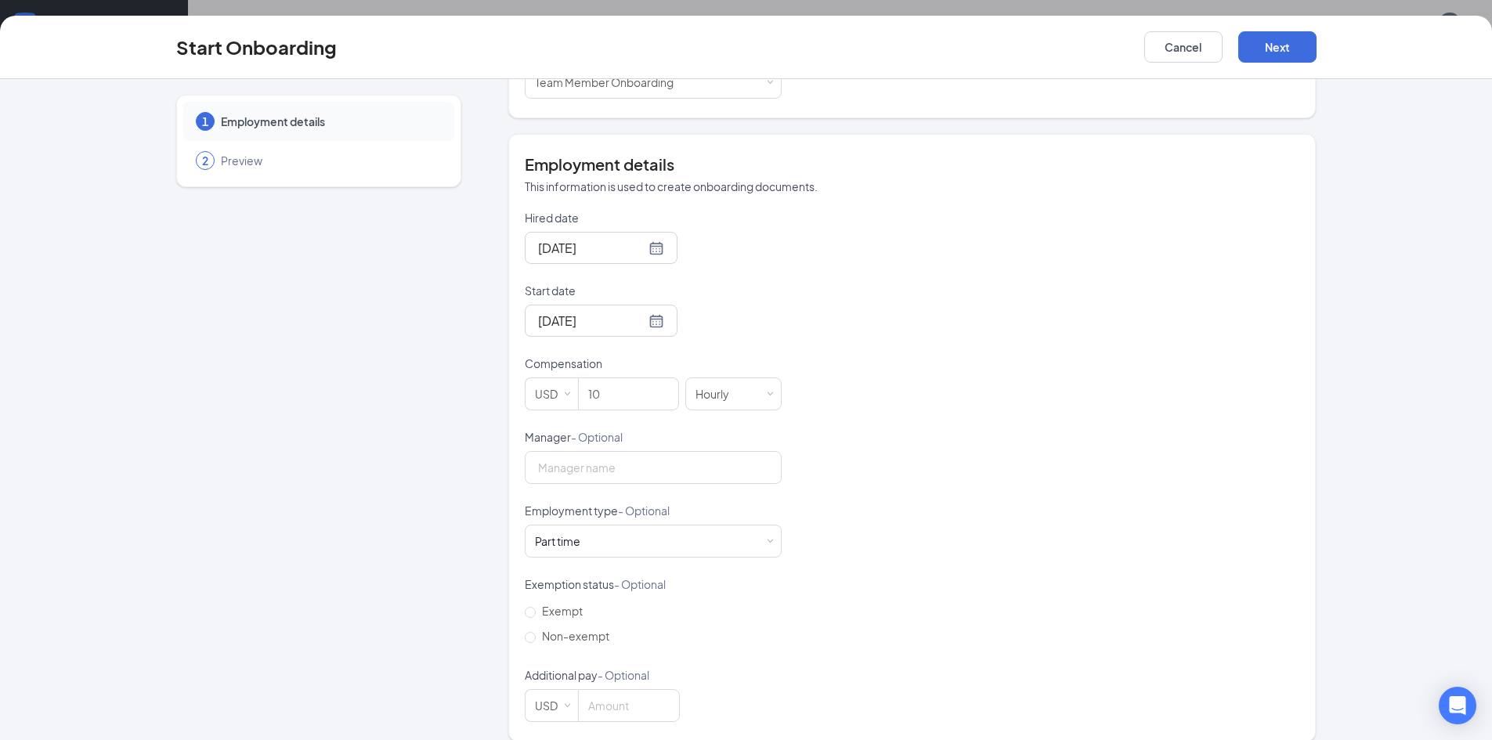
click at [969, 570] on div "Hired date [DATE] Start date [DATE] [DATE] Su Mo Tu We Th Fr Sa 31 1 2 3 4 5 6 …" at bounding box center [912, 466] width 774 height 512
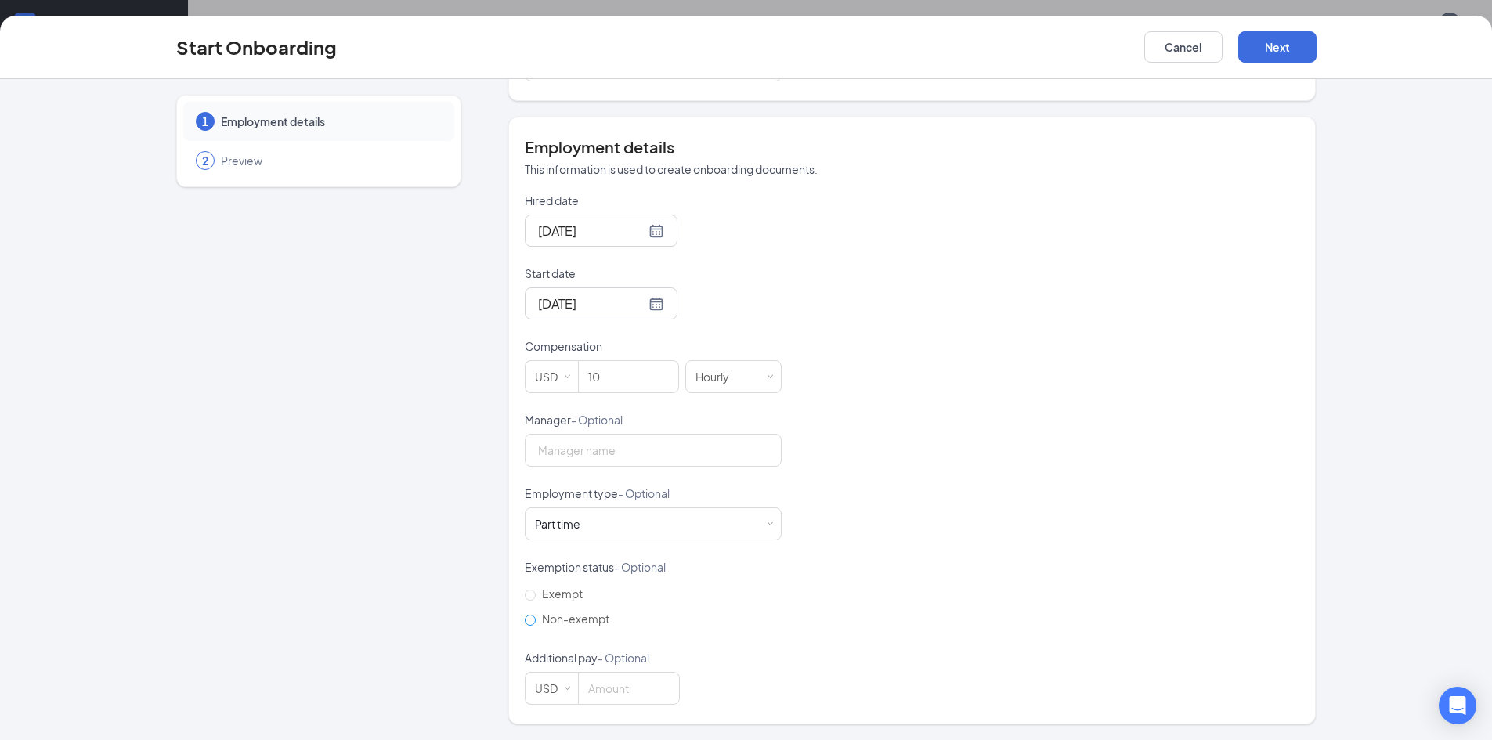
click at [525, 614] on label "Non-exempt" at bounding box center [570, 618] width 91 height 25
click at [525, 615] on input "Non-exempt" at bounding box center [530, 620] width 11 height 11
radio input "true"
click at [1272, 50] on button "Next" at bounding box center [1277, 46] width 78 height 31
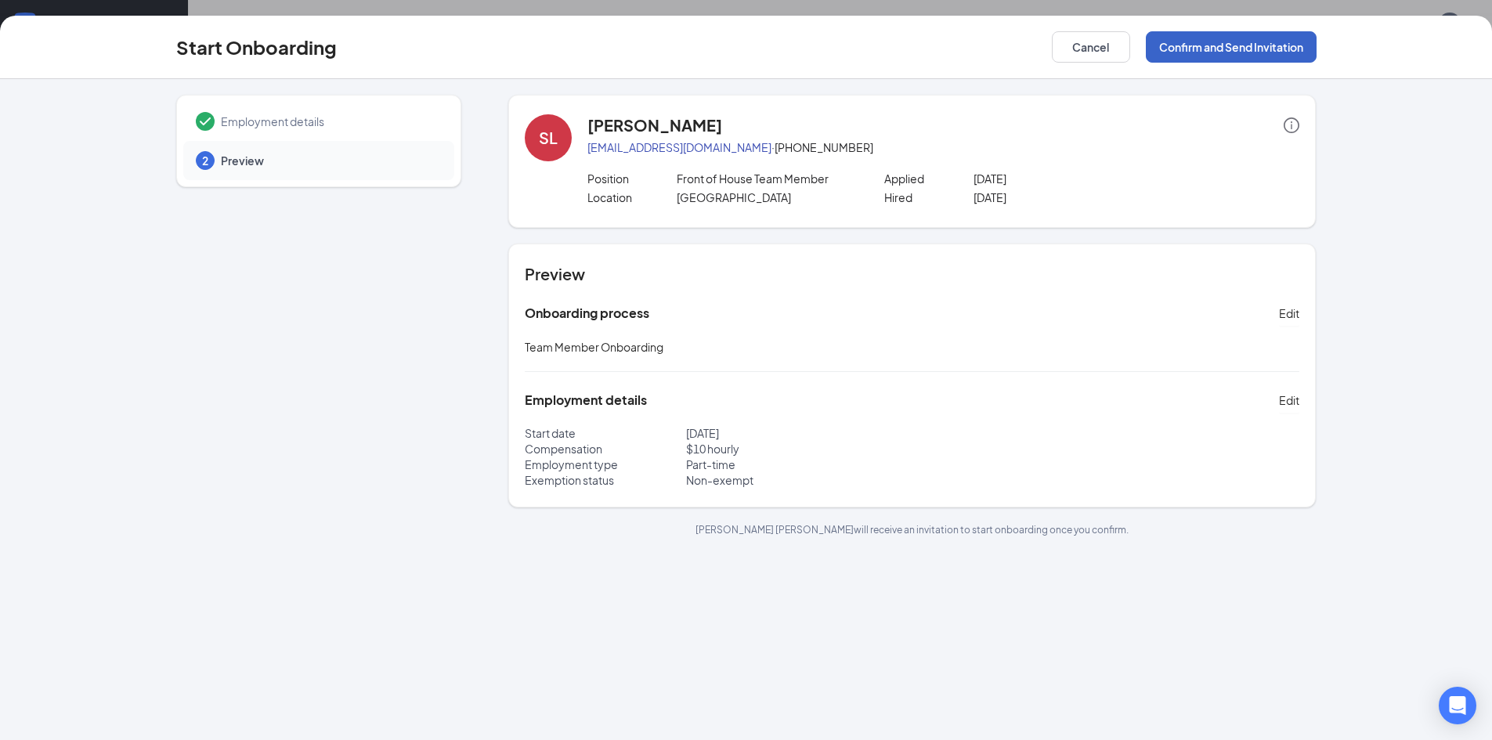
click at [1236, 42] on button "Confirm and Send Invitation" at bounding box center [1231, 46] width 171 height 31
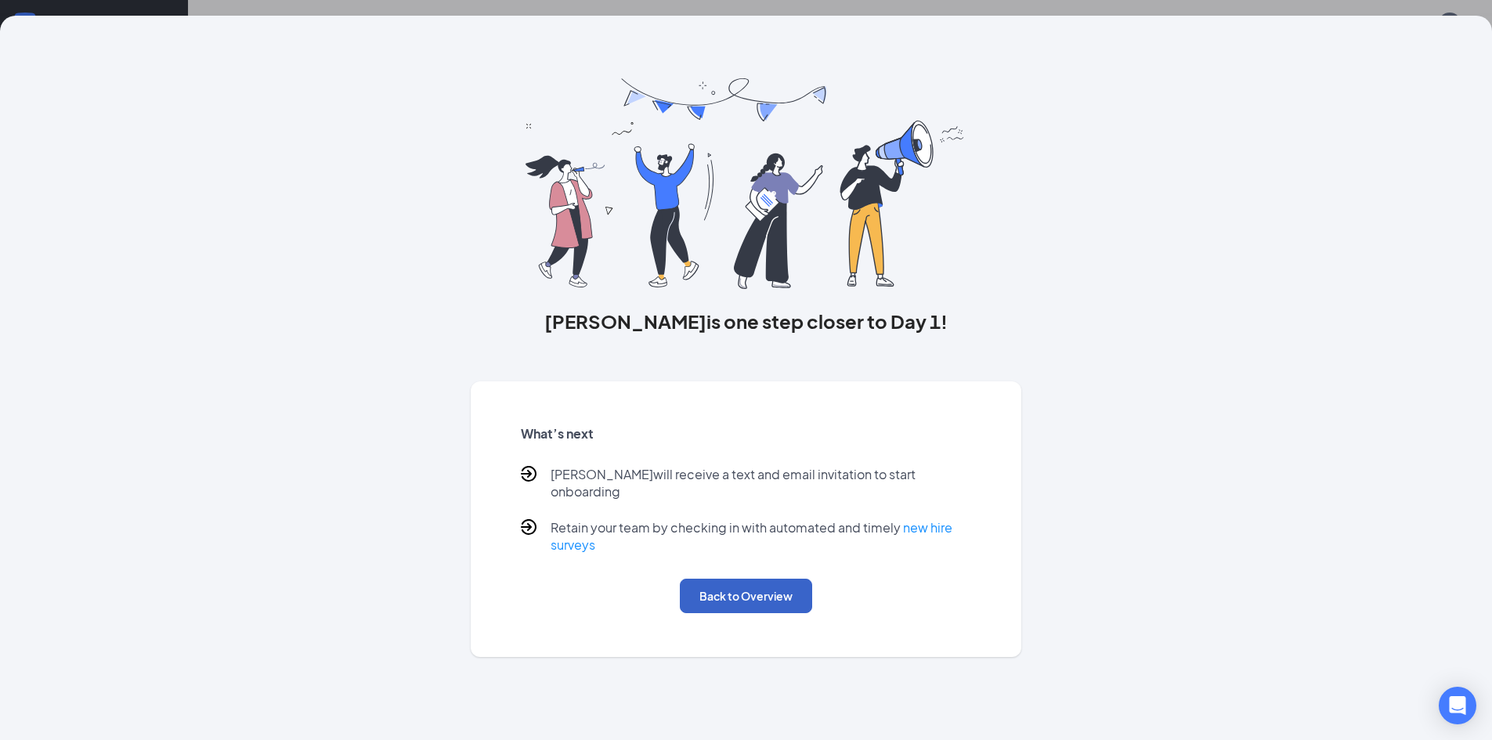
click at [760, 585] on button "Back to Overview" at bounding box center [746, 596] width 132 height 34
